Goal: Task Accomplishment & Management: Use online tool/utility

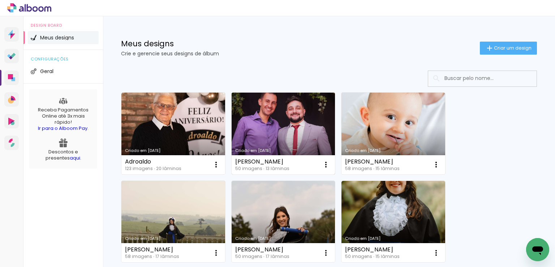
click at [283, 110] on link "Criado em 28/08/25" at bounding box center [284, 134] width 104 height 82
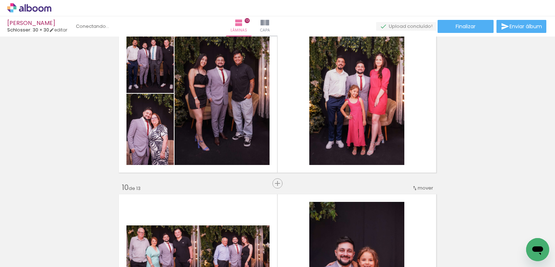
scroll to position [1627, 0]
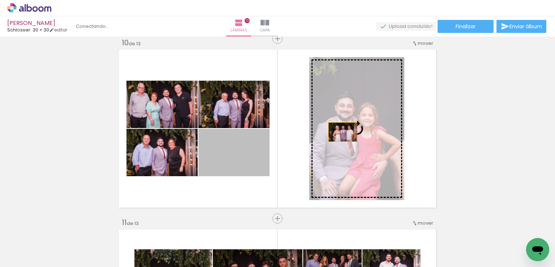
drag, startPoint x: 243, startPoint y: 155, endPoint x: 340, endPoint y: 132, distance: 99.7
click at [0, 0] on slot at bounding box center [0, 0] width 0 height 0
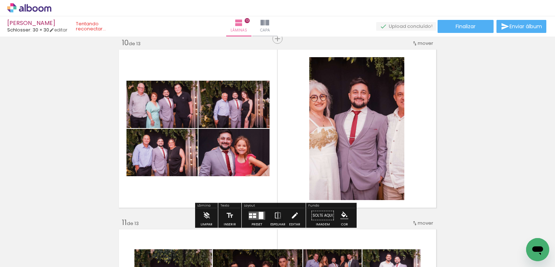
click at [291, 217] on iron-icon at bounding box center [295, 215] width 8 height 14
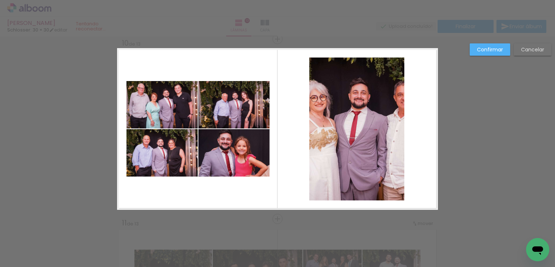
click at [377, 108] on quentale-photo at bounding box center [356, 128] width 95 height 143
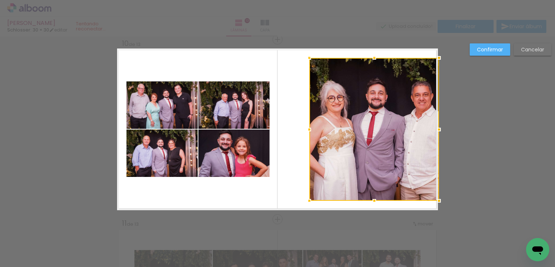
drag, startPoint x: 401, startPoint y: 129, endPoint x: 435, endPoint y: 128, distance: 34.4
click at [435, 128] on div at bounding box center [439, 129] width 14 height 14
click at [389, 123] on div at bounding box center [373, 129] width 129 height 143
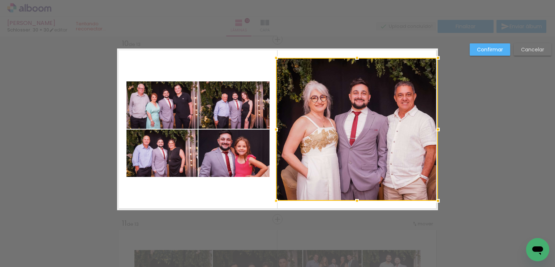
drag, startPoint x: 305, startPoint y: 130, endPoint x: 272, endPoint y: 133, distance: 33.0
click at [272, 133] on div at bounding box center [276, 129] width 14 height 14
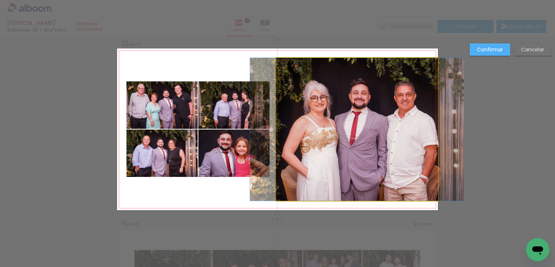
click at [364, 99] on quentale-photo at bounding box center [357, 129] width 162 height 143
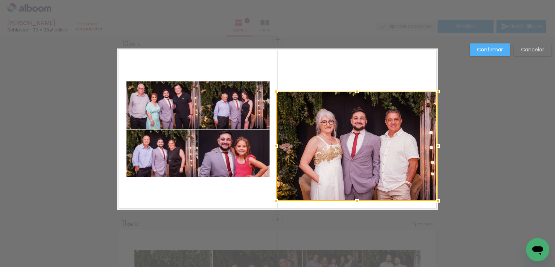
drag, startPoint x: 354, startPoint y: 58, endPoint x: 355, endPoint y: 122, distance: 64.0
click at [352, 93] on div at bounding box center [357, 91] width 14 height 14
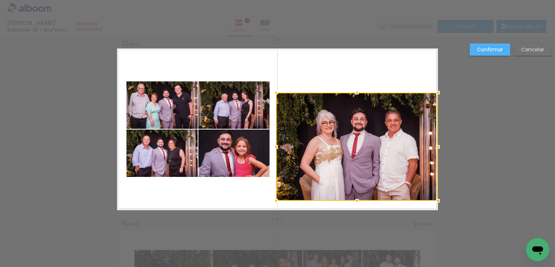
click at [356, 128] on div at bounding box center [357, 147] width 162 height 108
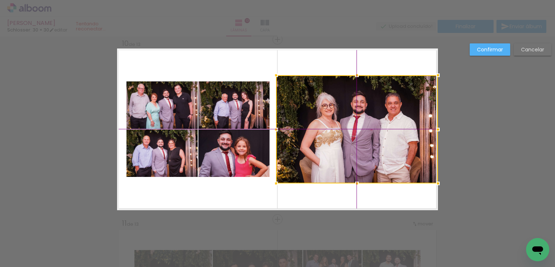
drag, startPoint x: 360, startPoint y: 142, endPoint x: 358, endPoint y: 127, distance: 15.7
click at [358, 127] on div at bounding box center [357, 129] width 162 height 108
click at [492, 54] on paper-button "Confirmar" at bounding box center [490, 49] width 40 height 12
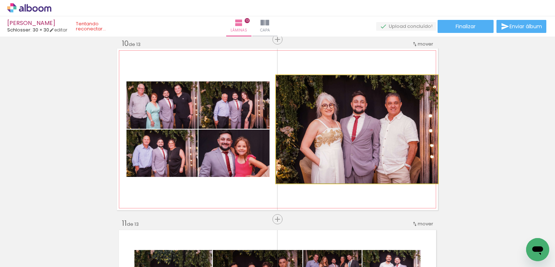
click at [372, 109] on quentale-photo at bounding box center [357, 129] width 162 height 108
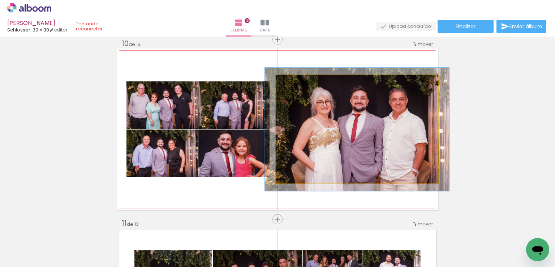
type paper-slider "114"
click at [296, 86] on div at bounding box center [297, 83] width 12 height 12
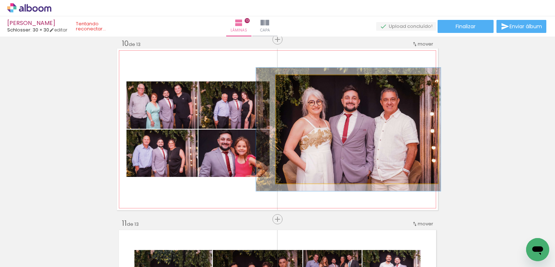
drag, startPoint x: 335, startPoint y: 102, endPoint x: 326, endPoint y: 102, distance: 8.7
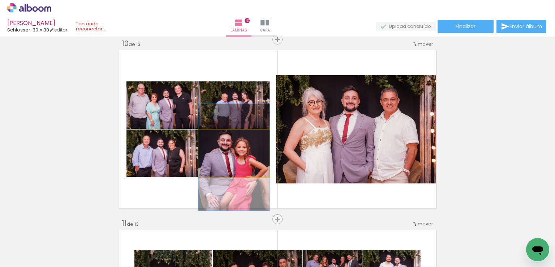
drag, startPoint x: 231, startPoint y: 151, endPoint x: 235, endPoint y: 151, distance: 4.0
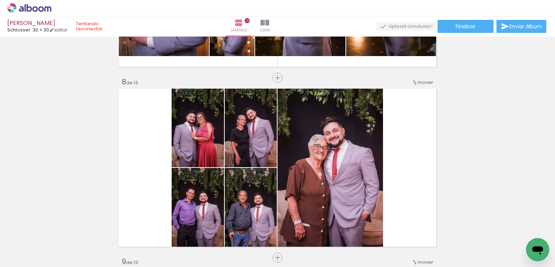
scroll to position [1265, 0]
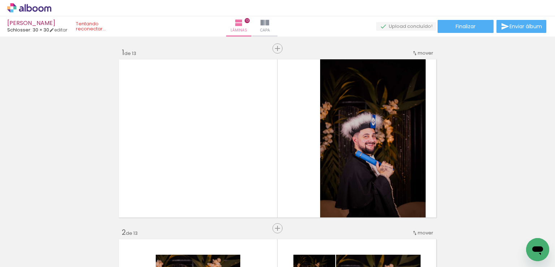
scroll to position [1265, 0]
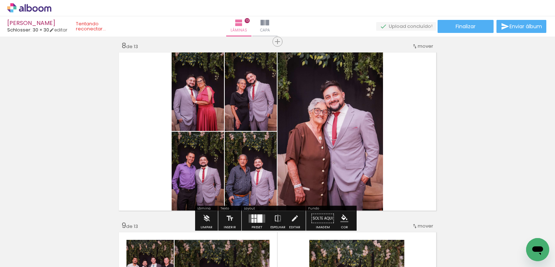
click at [259, 219] on div at bounding box center [259, 218] width 5 height 8
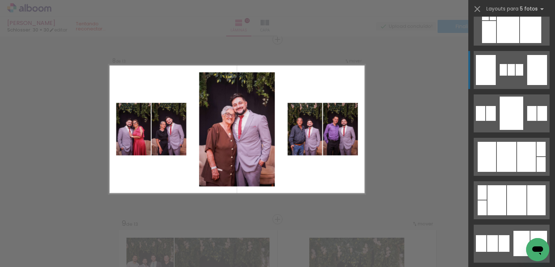
scroll to position [788, 0]
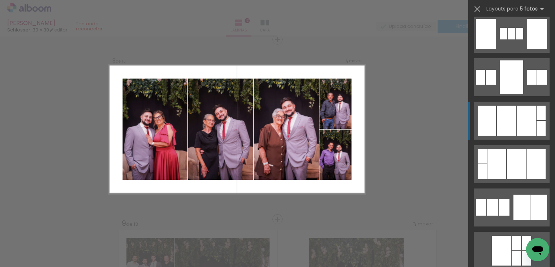
click at [505, 115] on div at bounding box center [507, 121] width 20 height 30
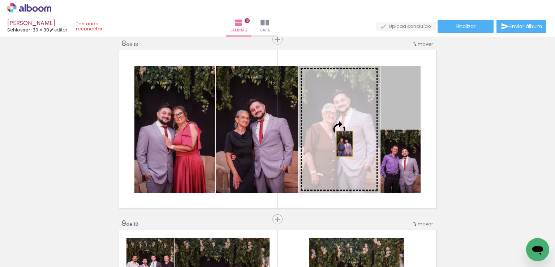
drag, startPoint x: 396, startPoint y: 111, endPoint x: 342, endPoint y: 144, distance: 62.6
click at [0, 0] on slot at bounding box center [0, 0] width 0 height 0
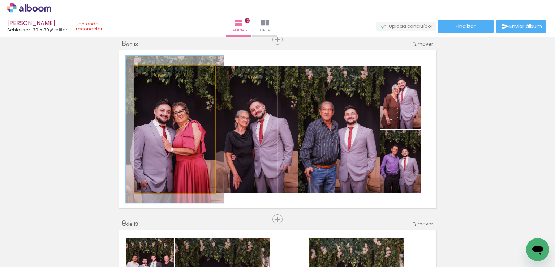
drag, startPoint x: 148, startPoint y: 74, endPoint x: 152, endPoint y: 72, distance: 4.4
type paper-slider "116"
click at [152, 72] on div at bounding box center [155, 73] width 7 height 7
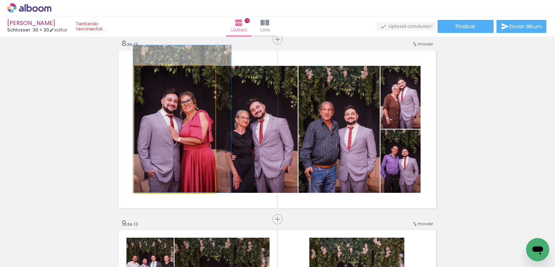
drag, startPoint x: 171, startPoint y: 102, endPoint x: 174, endPoint y: 89, distance: 13.3
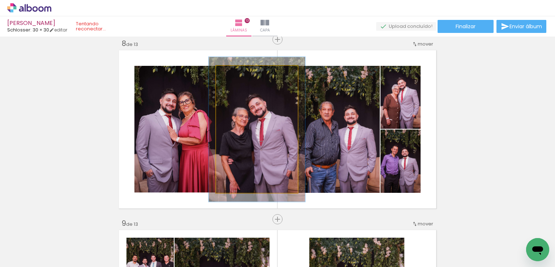
drag, startPoint x: 230, startPoint y: 76, endPoint x: 234, endPoint y: 76, distance: 3.7
type paper-slider "114"
click at [234, 76] on div at bounding box center [237, 74] width 12 height 12
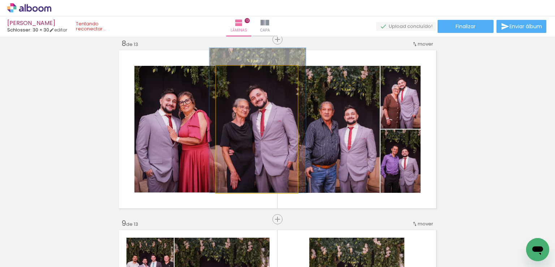
drag, startPoint x: 250, startPoint y: 123, endPoint x: 251, endPoint y: 112, distance: 11.6
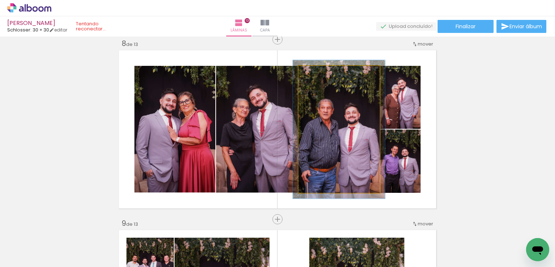
type paper-slider "109"
click at [315, 73] on div at bounding box center [318, 73] width 7 height 7
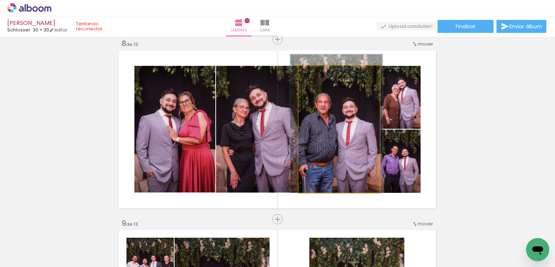
drag, startPoint x: 341, startPoint y: 114, endPoint x: 339, endPoint y: 102, distance: 11.5
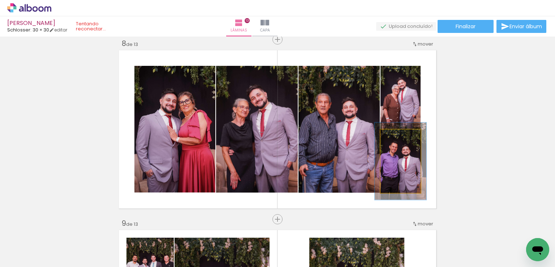
type paper-slider "122"
click at [398, 135] on div at bounding box center [399, 137] width 12 height 12
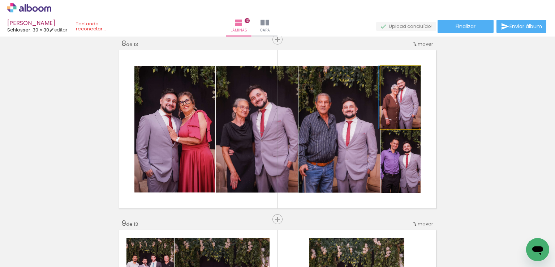
drag, startPoint x: 403, startPoint y: 109, endPoint x: 403, endPoint y: 105, distance: 4.0
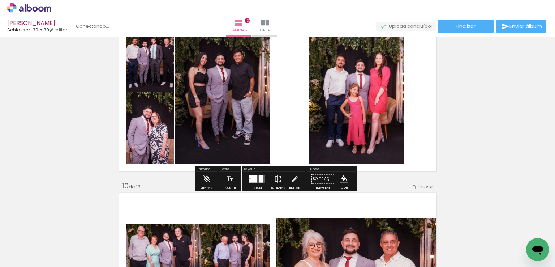
scroll to position [1448, 0]
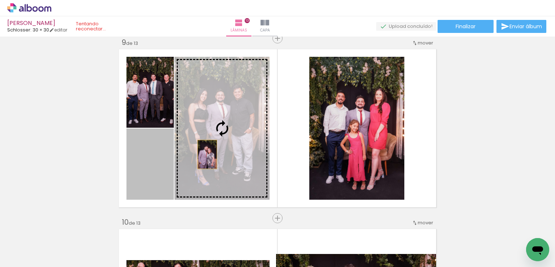
drag, startPoint x: 205, startPoint y: 154, endPoint x: 233, endPoint y: 139, distance: 32.2
click at [0, 0] on slot at bounding box center [0, 0] width 0 height 0
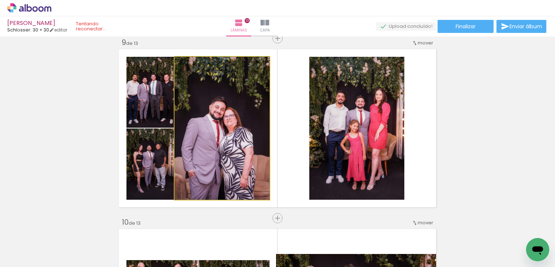
drag, startPoint x: 234, startPoint y: 126, endPoint x: 237, endPoint y: 118, distance: 8.4
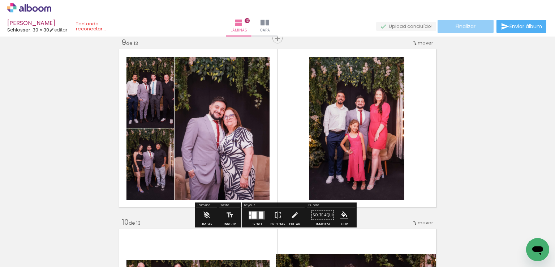
click at [474, 28] on paper-button "Finalizar" at bounding box center [466, 26] width 56 height 13
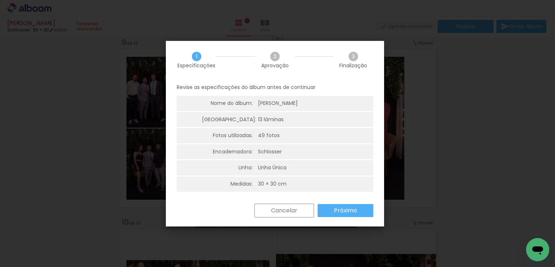
click at [0, 0] on slot "Próximo" at bounding box center [0, 0] width 0 height 0
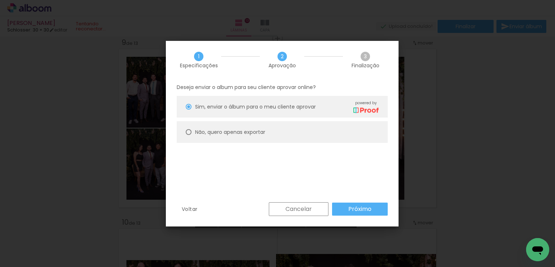
click at [271, 131] on paper-radio-button "Não, quero apenas exportar" at bounding box center [282, 132] width 211 height 22
type paper-radio-button "on"
click at [0, 0] on slot "Próximo" at bounding box center [0, 0] width 0 height 0
type input "Alta, 300 DPI"
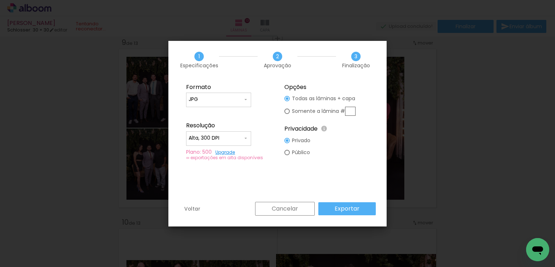
click at [0, 0] on slot "Exportar" at bounding box center [0, 0] width 0 height 0
click at [363, 207] on div "Cancelar Exportar" at bounding box center [314, 209] width 124 height 14
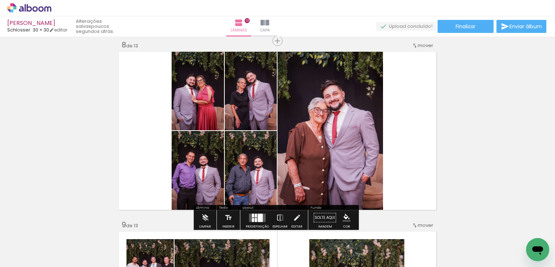
scroll to position [1302, 0]
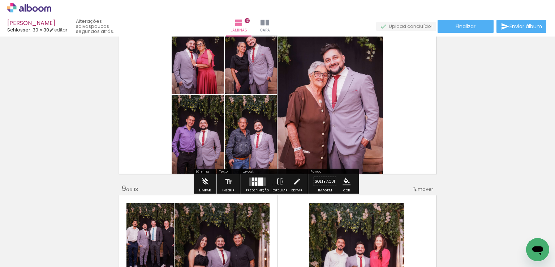
click at [255, 183] on div at bounding box center [256, 183] width 2 height 4
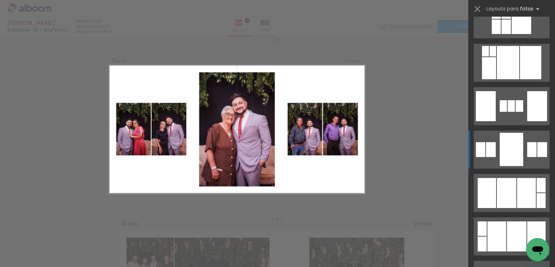
scroll to position [752, 0]
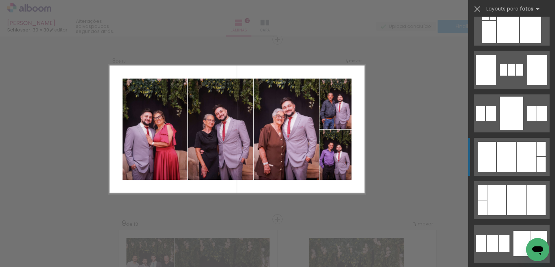
click at [524, 161] on div at bounding box center [526, 157] width 19 height 30
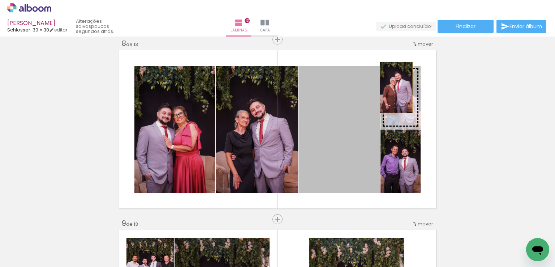
drag, startPoint x: 325, startPoint y: 145, endPoint x: 396, endPoint y: 85, distance: 93.1
click at [0, 0] on slot at bounding box center [0, 0] width 0 height 0
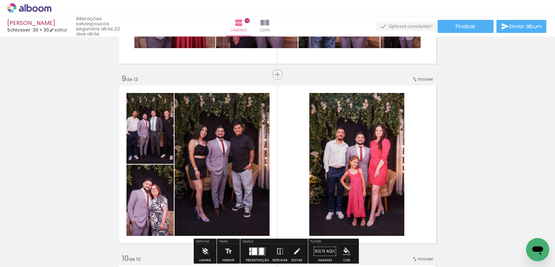
scroll to position [1448, 0]
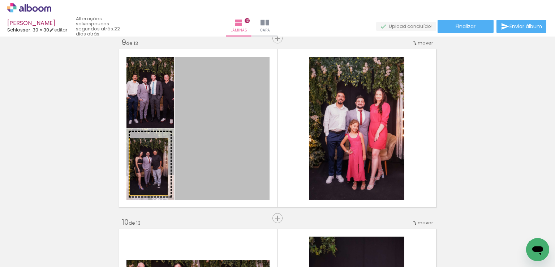
drag, startPoint x: 242, startPoint y: 121, endPoint x: 146, endPoint y: 166, distance: 105.8
click at [0, 0] on slot at bounding box center [0, 0] width 0 height 0
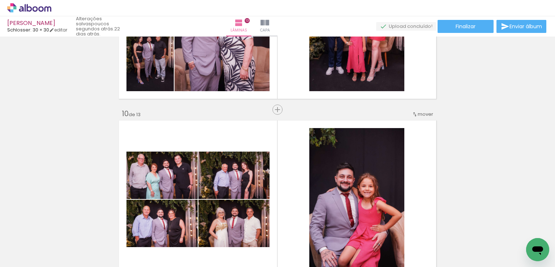
scroll to position [1628, 0]
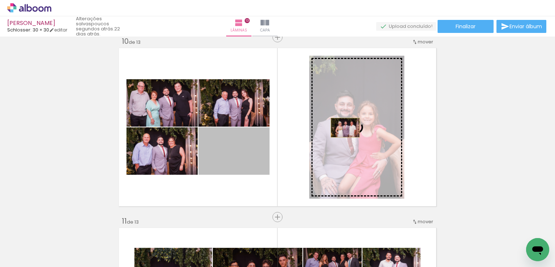
drag, startPoint x: 235, startPoint y: 160, endPoint x: 343, endPoint y: 127, distance: 112.2
click at [0, 0] on slot at bounding box center [0, 0] width 0 height 0
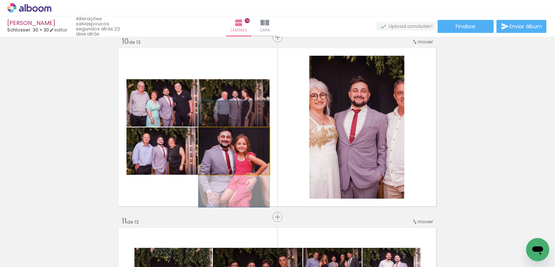
drag, startPoint x: 248, startPoint y: 158, endPoint x: 241, endPoint y: 161, distance: 7.1
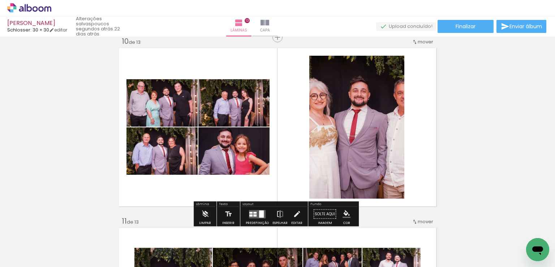
click at [365, 125] on quentale-photo at bounding box center [356, 127] width 95 height 143
click at [295, 208] on iron-icon at bounding box center [297, 214] width 8 height 14
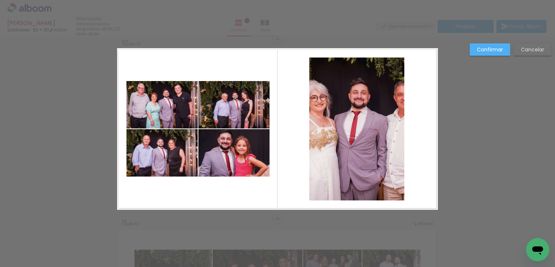
scroll to position [1626, 0]
click at [336, 117] on quentale-photo at bounding box center [356, 129] width 95 height 143
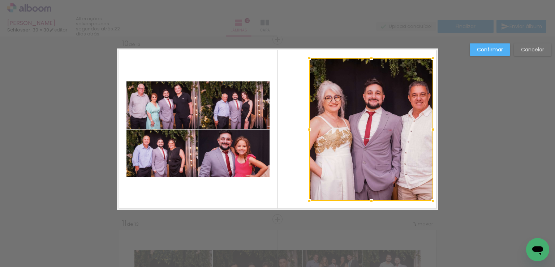
drag, startPoint x: 400, startPoint y: 128, endPoint x: 432, endPoint y: 128, distance: 32.2
click at [437, 128] on div at bounding box center [433, 129] width 14 height 14
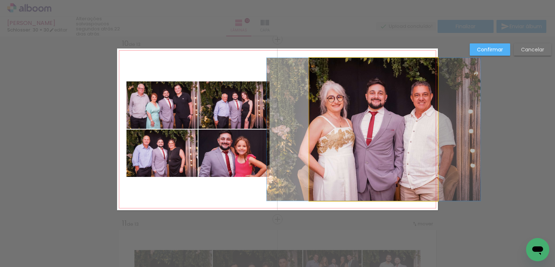
click at [350, 134] on quentale-photo at bounding box center [373, 129] width 129 height 143
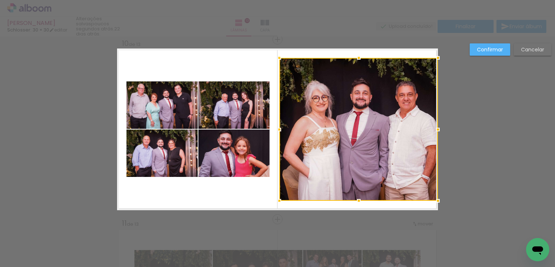
drag, startPoint x: 310, startPoint y: 128, endPoint x: 278, endPoint y: 127, distance: 31.8
click at [278, 127] on div at bounding box center [279, 129] width 14 height 14
click at [330, 124] on div at bounding box center [358, 129] width 159 height 143
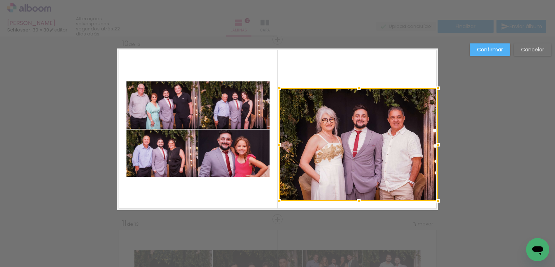
drag, startPoint x: 357, startPoint y: 59, endPoint x: 355, endPoint y: 89, distance: 30.5
click at [355, 89] on div at bounding box center [359, 88] width 14 height 14
click at [367, 121] on div at bounding box center [358, 144] width 159 height 112
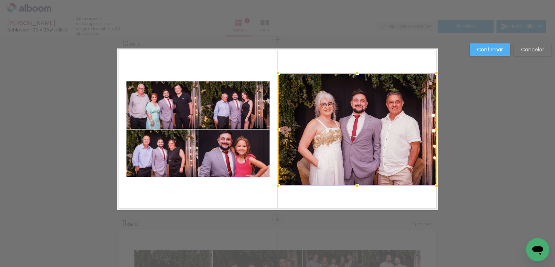
drag, startPoint x: 377, startPoint y: 141, endPoint x: 372, endPoint y: 120, distance: 21.9
click at [372, 120] on div at bounding box center [357, 129] width 159 height 112
click at [281, 131] on div at bounding box center [277, 129] width 14 height 14
click at [373, 112] on div at bounding box center [357, 129] width 159 height 112
drag, startPoint x: 377, startPoint y: 114, endPoint x: 373, endPoint y: 106, distance: 9.1
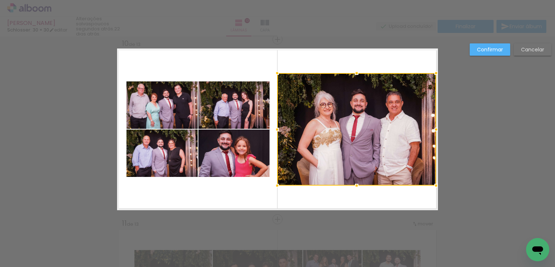
click at [373, 106] on div at bounding box center [356, 129] width 159 height 112
click at [480, 49] on font "Confirmar" at bounding box center [490, 49] width 26 height 7
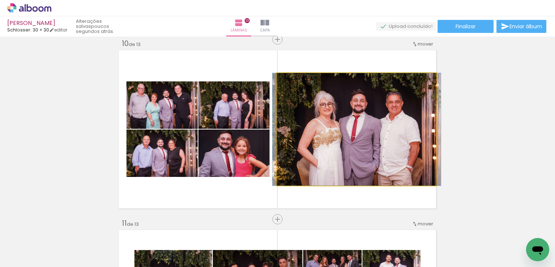
click at [351, 105] on quentale-photo at bounding box center [356, 129] width 159 height 112
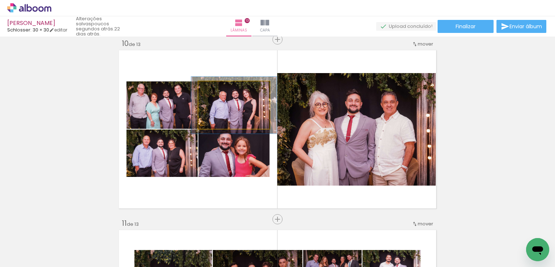
drag, startPoint x: 214, startPoint y: 91, endPoint x: 219, endPoint y: 92, distance: 5.1
type paper-slider "120"
click at [219, 92] on div at bounding box center [221, 89] width 12 height 12
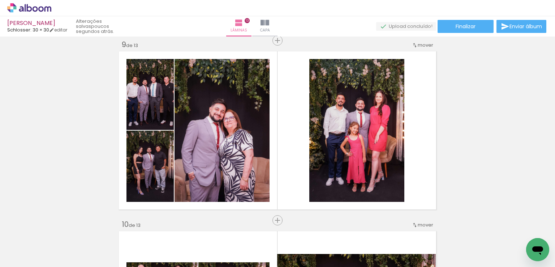
scroll to position [1265, 0]
